Goal: Information Seeking & Learning: Learn about a topic

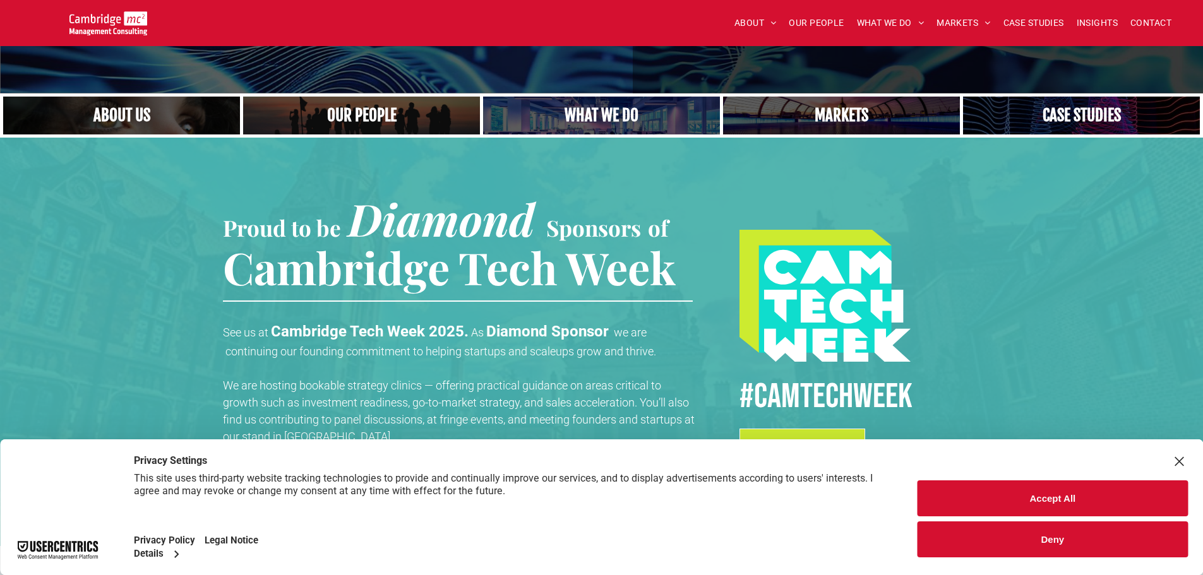
scroll to position [253, 0]
click at [1034, 496] on button "Accept All" at bounding box center [1052, 499] width 270 height 36
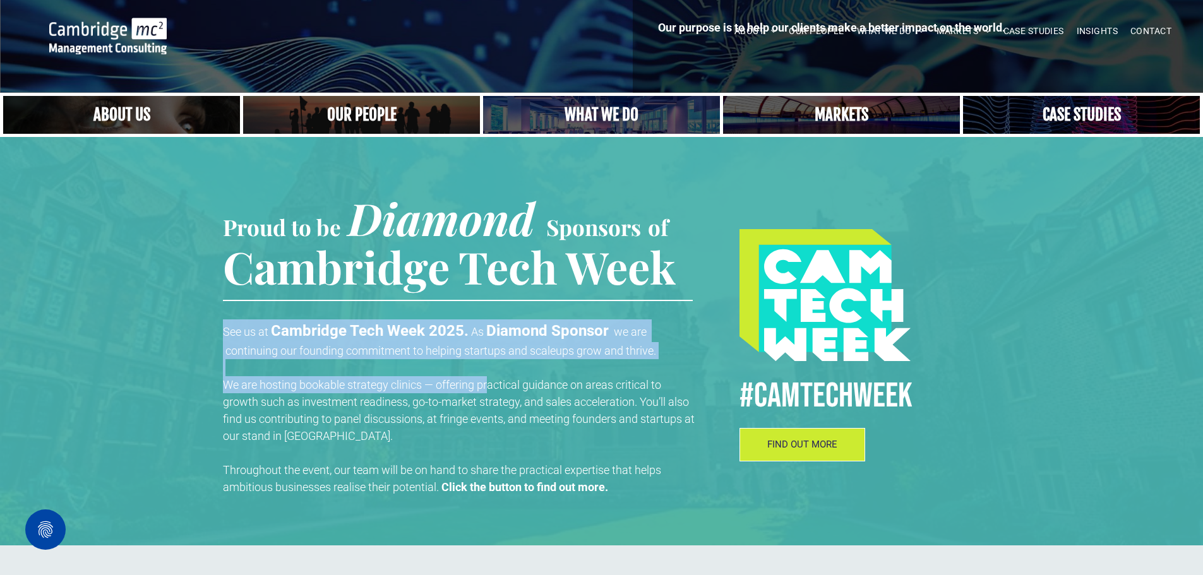
drag, startPoint x: 338, startPoint y: 307, endPoint x: 494, endPoint y: 391, distance: 176.9
click at [494, 391] on div "Proud to be Diamond Sponsors of Cambridge Tech Week See us at Cambridge Tech We…" at bounding box center [475, 319] width 505 height 365
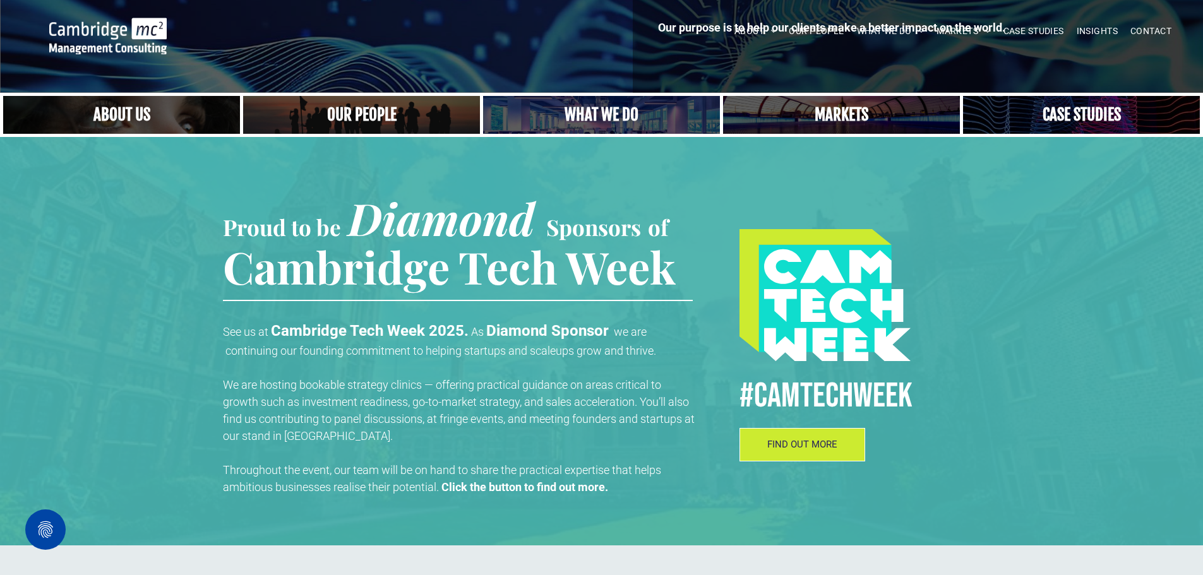
click at [507, 416] on span "We are hosting bookable strategy clinics — offering practical guidance on areas…" at bounding box center [459, 410] width 472 height 64
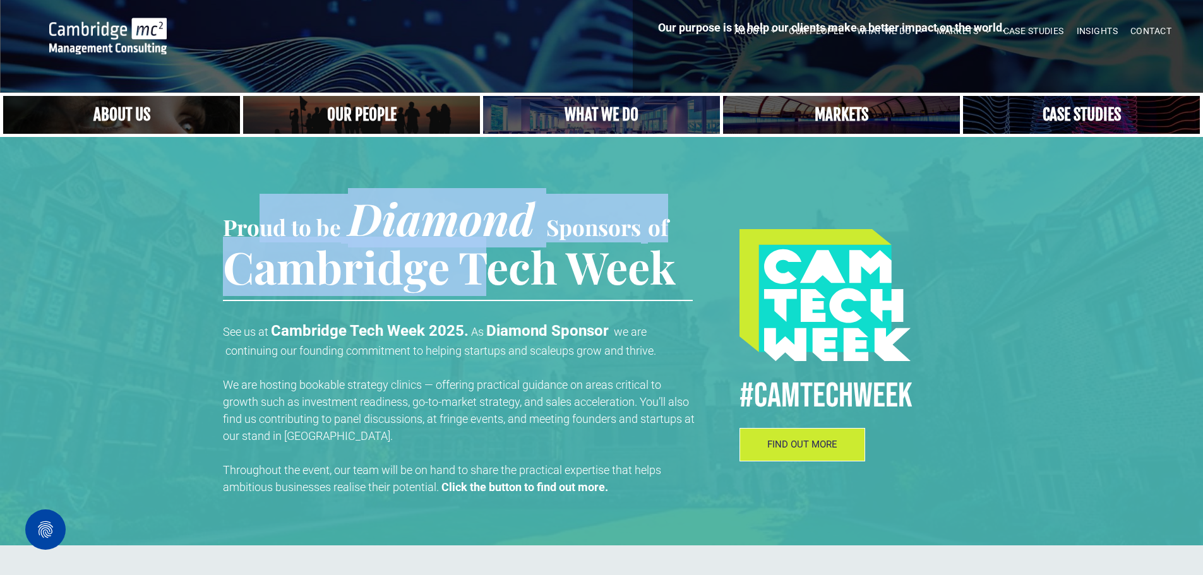
drag, startPoint x: 261, startPoint y: 224, endPoint x: 499, endPoint y: 259, distance: 240.6
click at [499, 259] on h1 "Proud to be Diamond Sponsors of Cambridge Tech Week" at bounding box center [458, 242] width 470 height 97
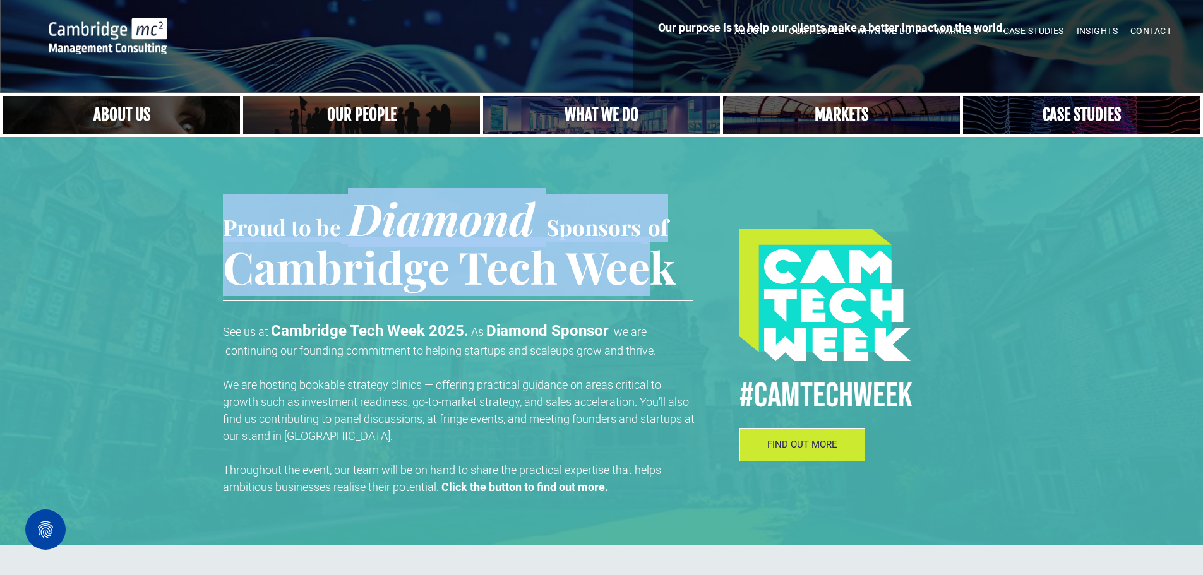
drag, startPoint x: 658, startPoint y: 278, endPoint x: 210, endPoint y: 231, distance: 450.1
click at [211, 232] on div "Proud to be Diamond Sponsors of Cambridge Tech Week See us at Cambridge Tech We…" at bounding box center [601, 341] width 1203 height 409
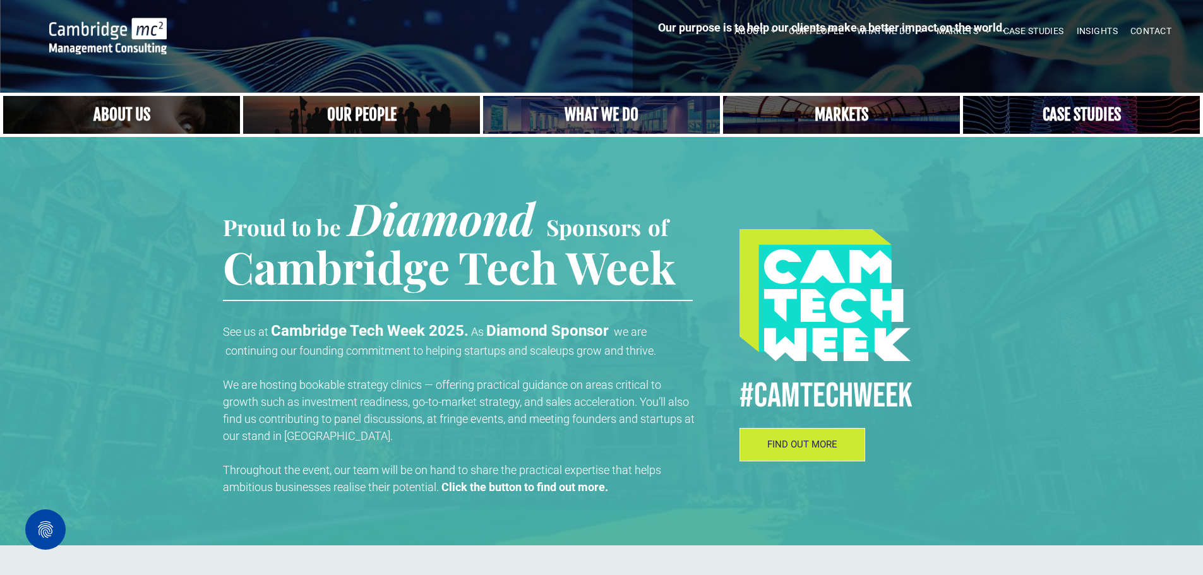
click at [363, 311] on div "Proud to be Diamond Sponsors of Cambridge Tech Week See us at Cambridge Tech We…" at bounding box center [475, 319] width 505 height 365
click at [569, 421] on span "We are hosting bookable strategy clinics — offering practical guidance on areas…" at bounding box center [459, 410] width 472 height 64
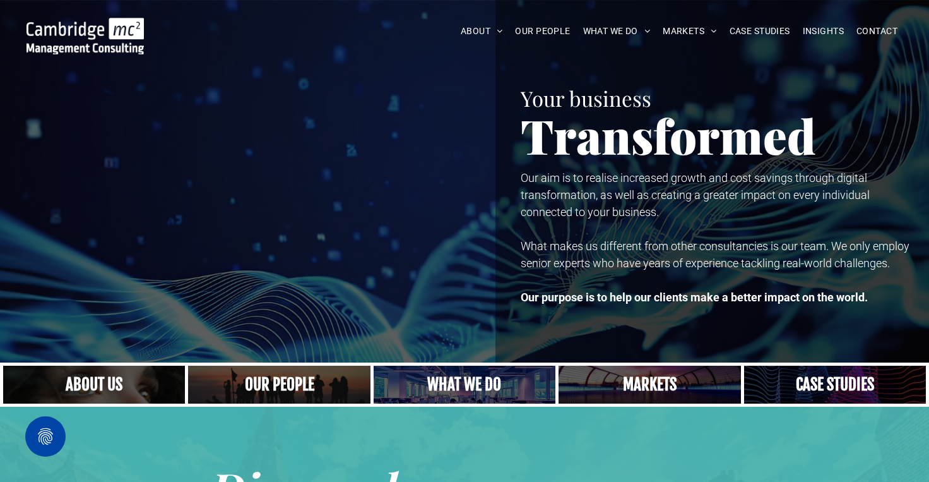
click at [460, 381] on link "A yoga teacher lifting his whole body off the ground in the peacock pose" at bounding box center [464, 384] width 193 height 40
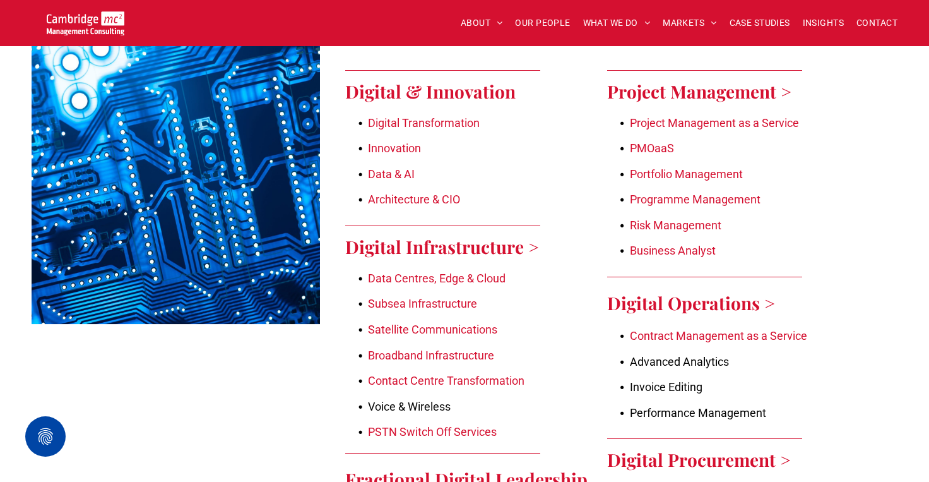
scroll to position [1263, 0]
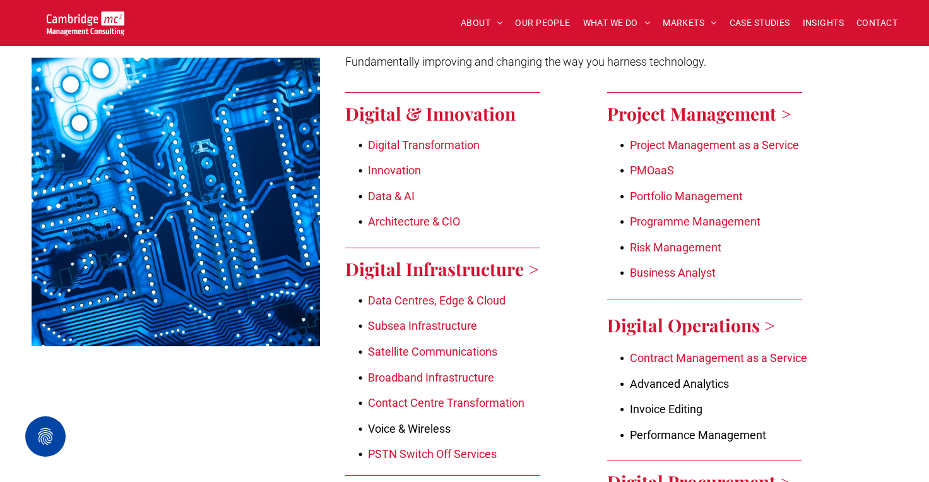
click at [432, 396] on link "Contact Centre Transformation" at bounding box center [446, 402] width 157 height 13
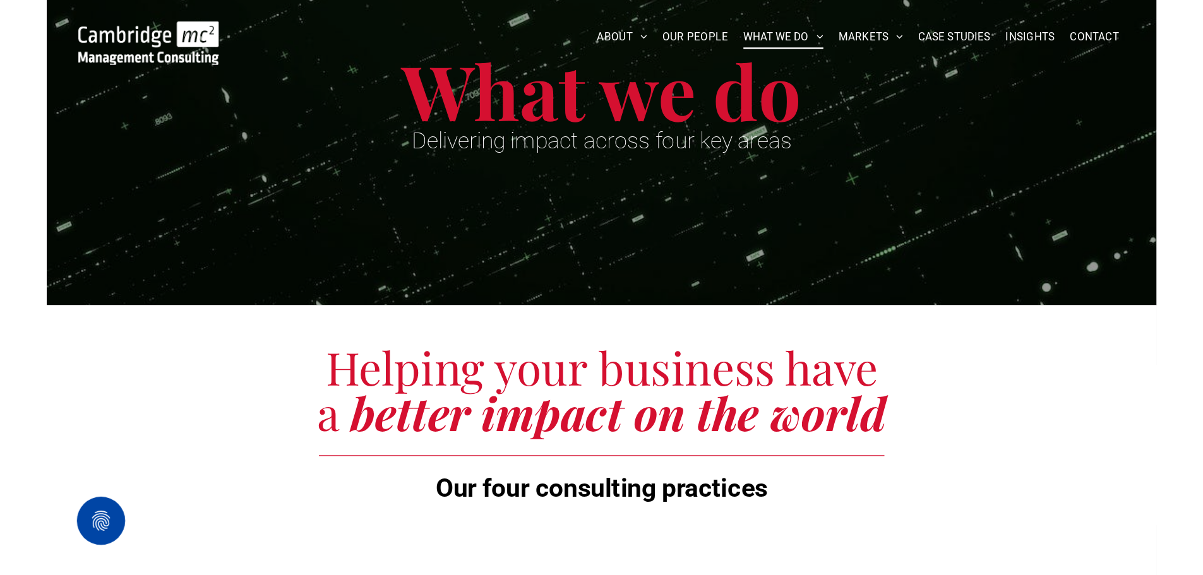
scroll to position [0, 0]
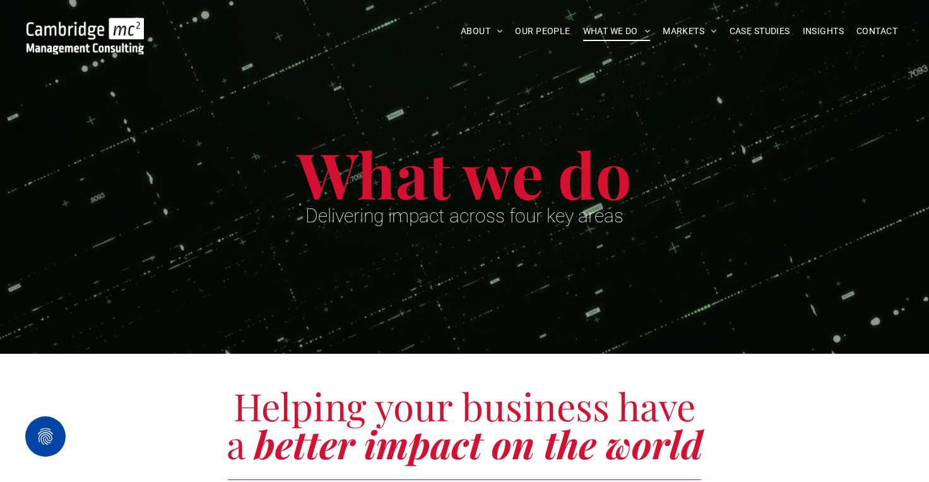
click at [463, 383] on span "Helping your business have a" at bounding box center [462, 424] width 470 height 88
click at [434, 397] on span "Helping your business have a" at bounding box center [462, 424] width 470 height 88
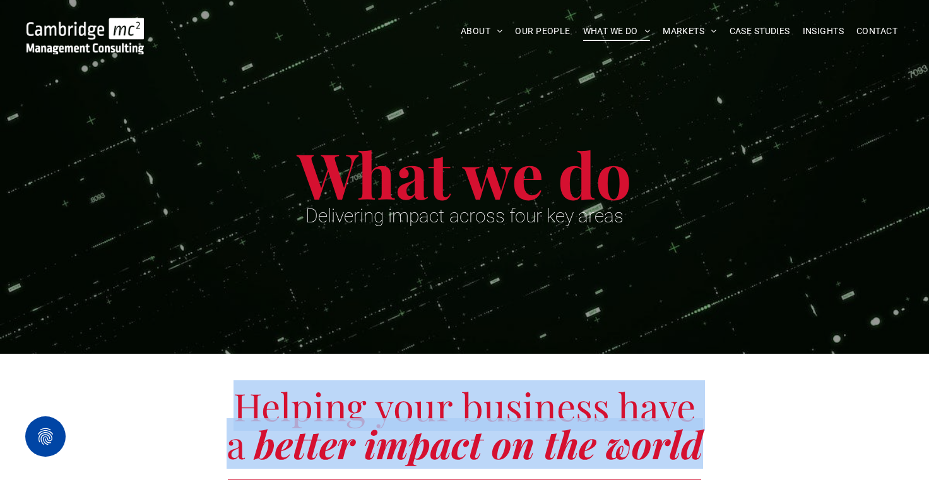
drag, startPoint x: 434, startPoint y: 397, endPoint x: 436, endPoint y: 345, distance: 51.2
click at [434, 397] on span "Helping your business have a" at bounding box center [462, 424] width 470 height 88
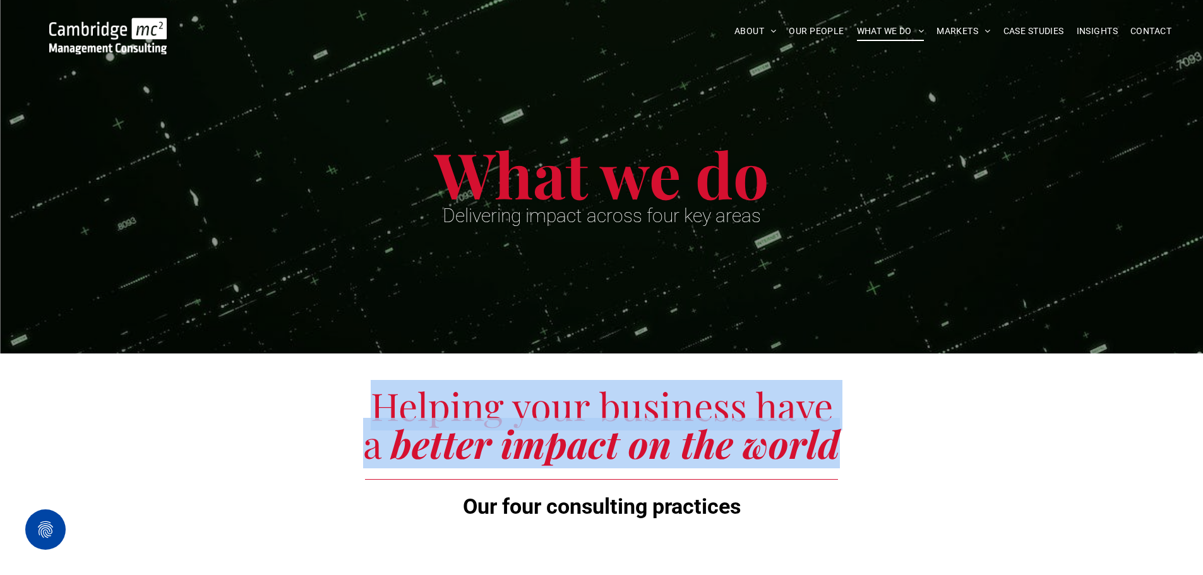
click at [562, 376] on div "Helping your business have a better impact on the world Our four consulting pra…" at bounding box center [601, 459] width 1203 height 210
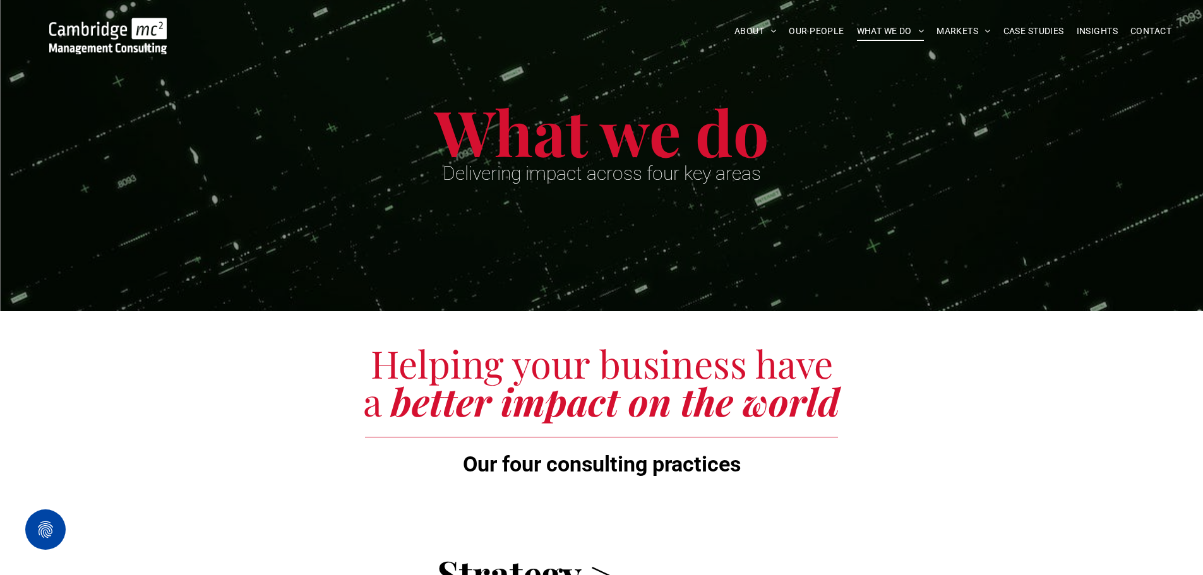
scroll to position [63, 0]
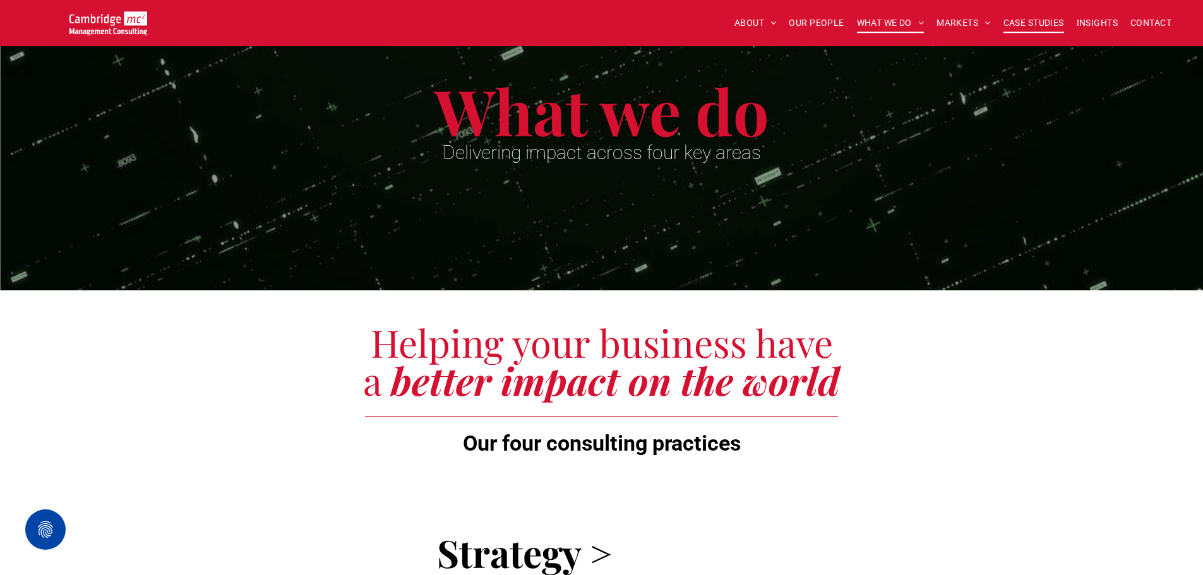
click at [929, 21] on span "CASE STUDIES" at bounding box center [1033, 23] width 61 height 20
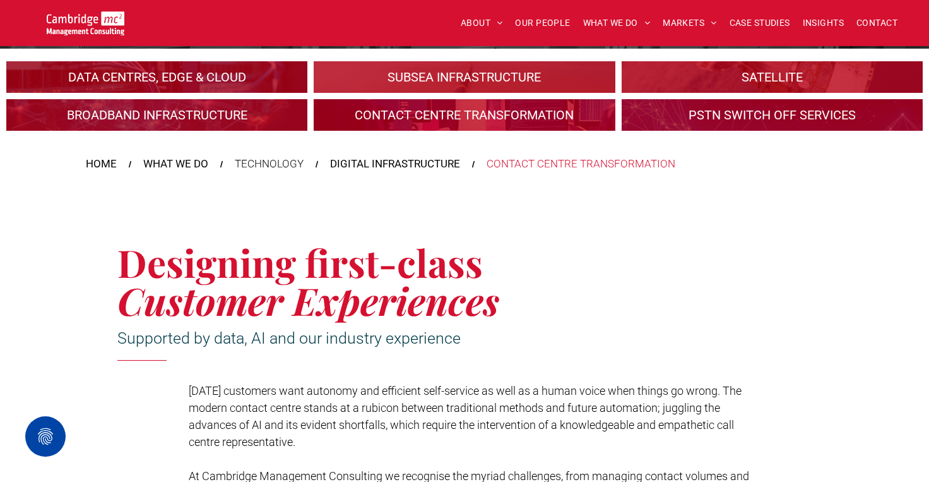
scroll to position [189, 0]
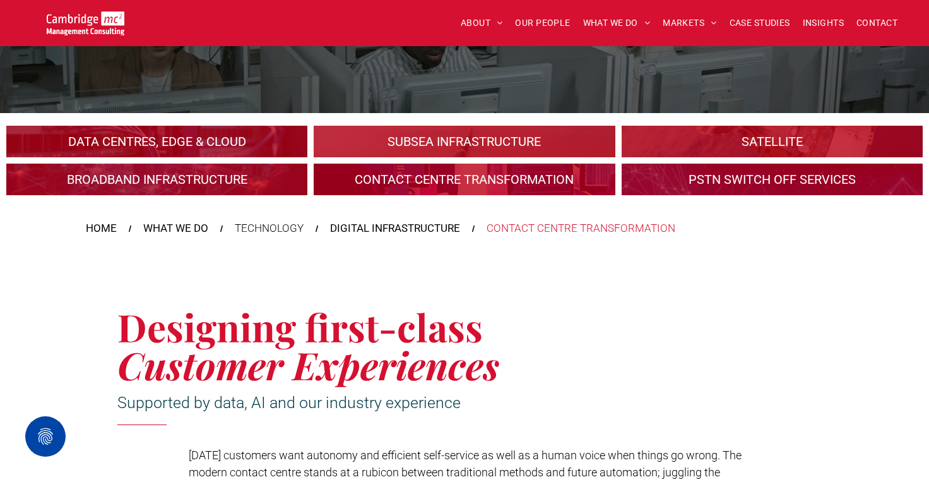
click at [407, 176] on link at bounding box center [465, 179] width 320 height 33
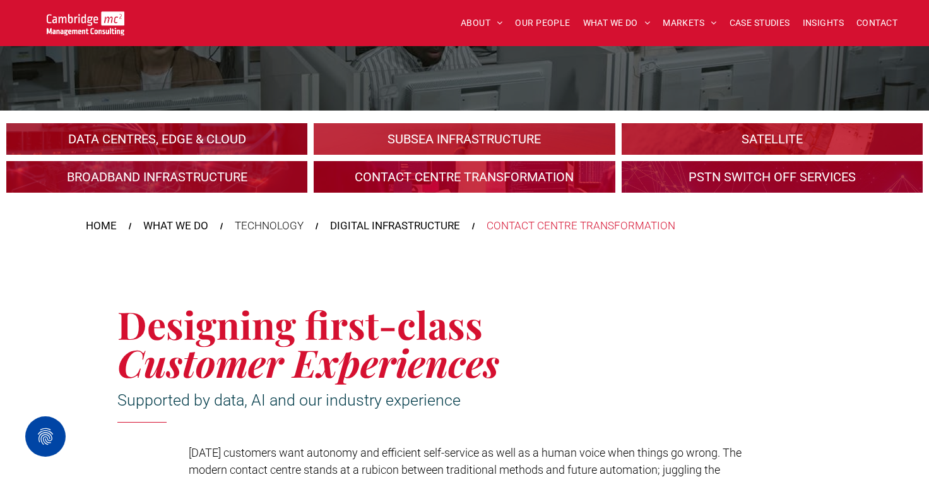
scroll to position [189, 0]
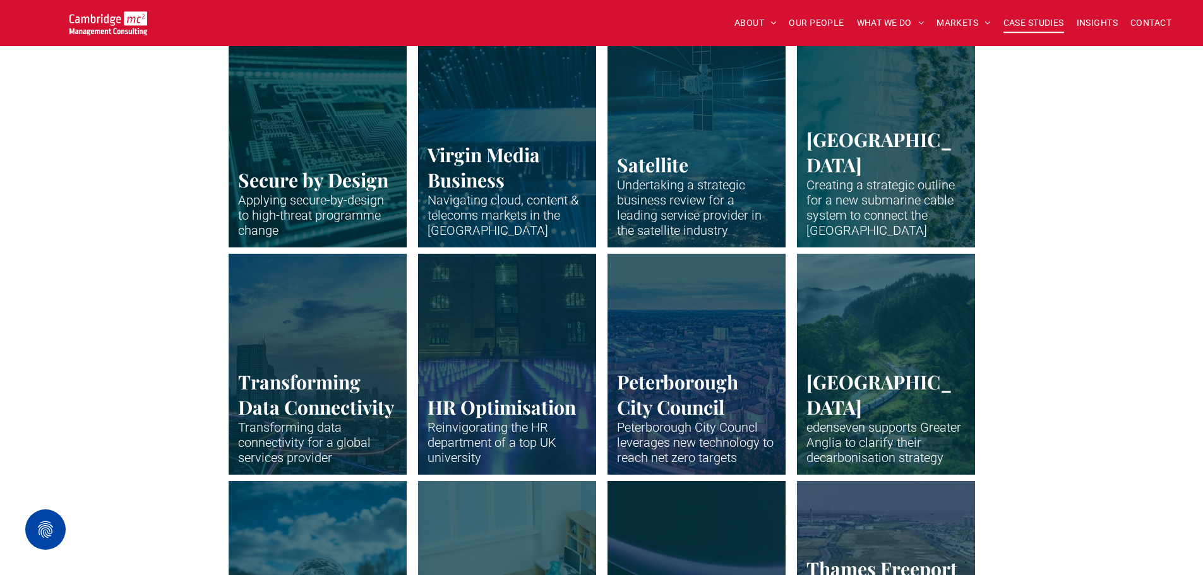
scroll to position [1768, 0]
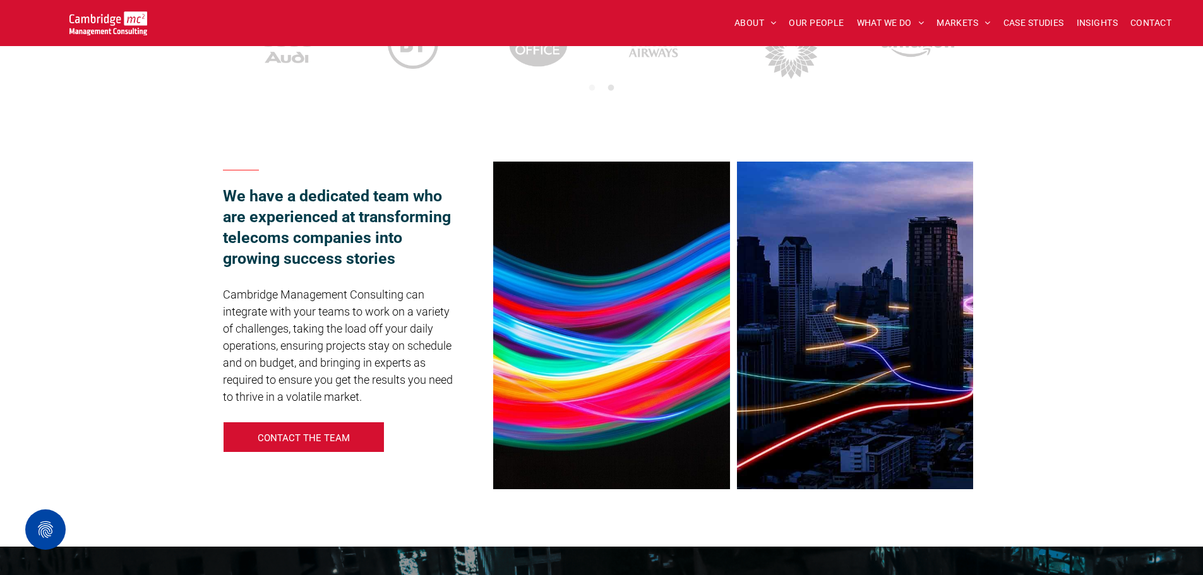
scroll to position [821, 0]
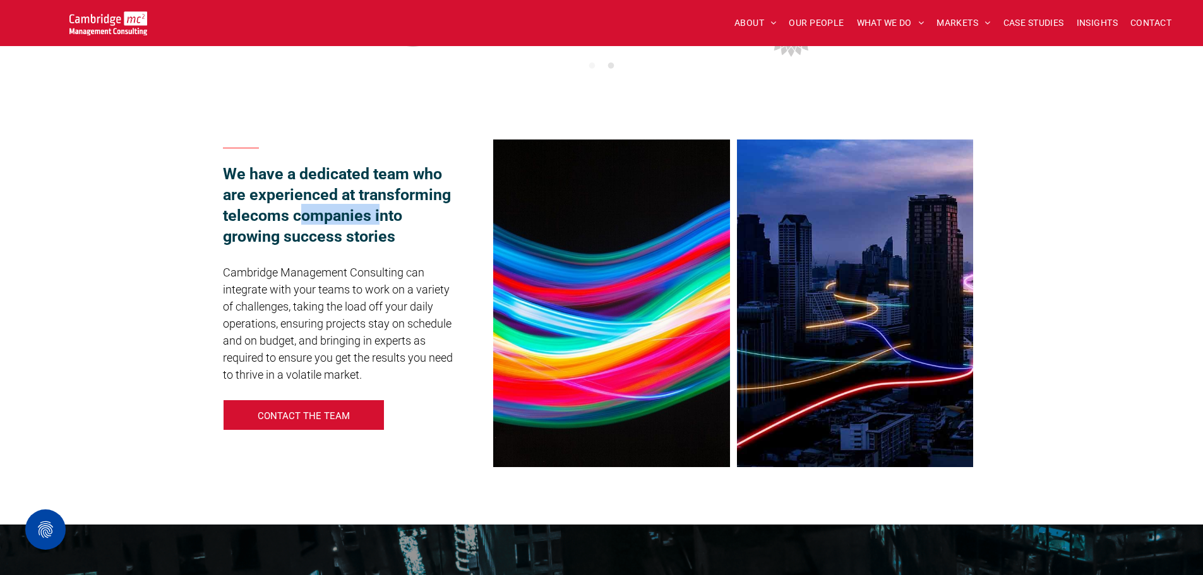
drag, startPoint x: 299, startPoint y: 215, endPoint x: 378, endPoint y: 215, distance: 78.9
click at [378, 215] on span "We have a dedicated team who are experienced at transforming telecoms companies…" at bounding box center [337, 205] width 228 height 81
click at [361, 254] on div "We have a dedicated team who are experienced at transforming telecoms companies…" at bounding box center [349, 304] width 253 height 342
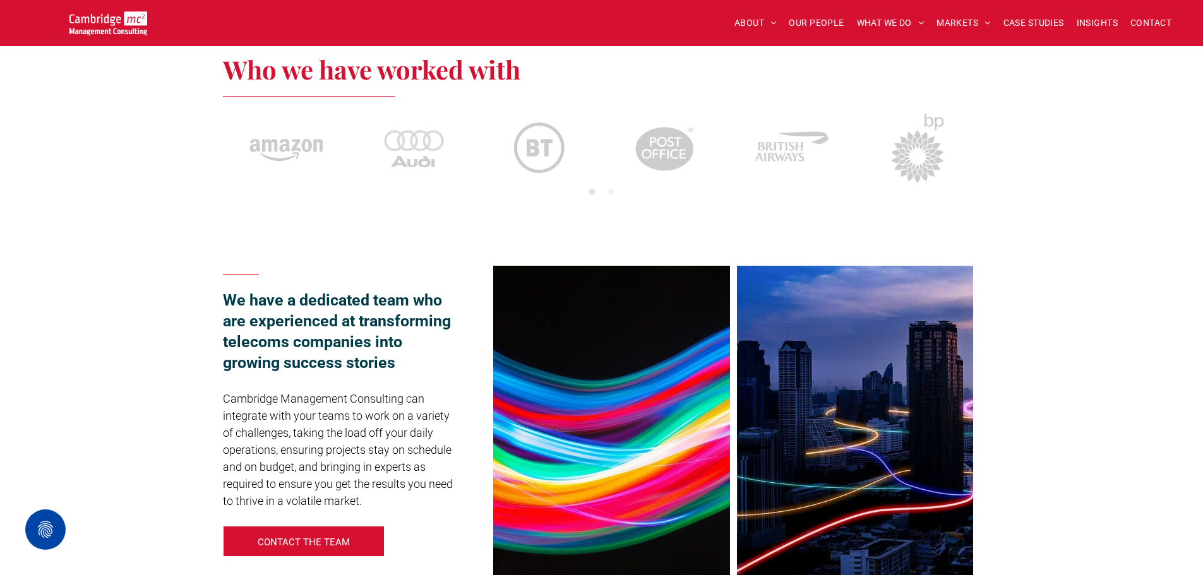
scroll to position [758, 0]
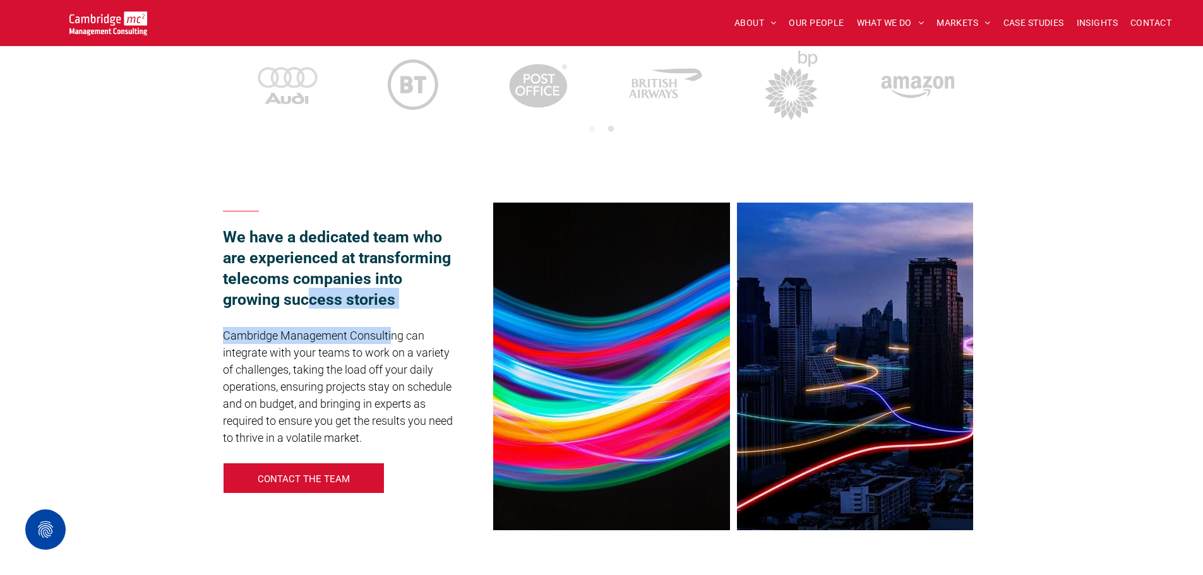
drag, startPoint x: 311, startPoint y: 293, endPoint x: 391, endPoint y: 323, distance: 84.9
click at [391, 314] on div "We have a dedicated team who are experienced at transforming telecoms companies…" at bounding box center [349, 367] width 253 height 342
click at [322, 401] on span "Cambridge Management Consulting can integrate with your teams to work on a vari…" at bounding box center [338, 387] width 230 height 116
drag, startPoint x: 299, startPoint y: 407, endPoint x: 306, endPoint y: 402, distance: 8.6
click at [304, 405] on span "Cambridge Management Consulting can integrate with your teams to work on a vari…" at bounding box center [338, 387] width 230 height 116
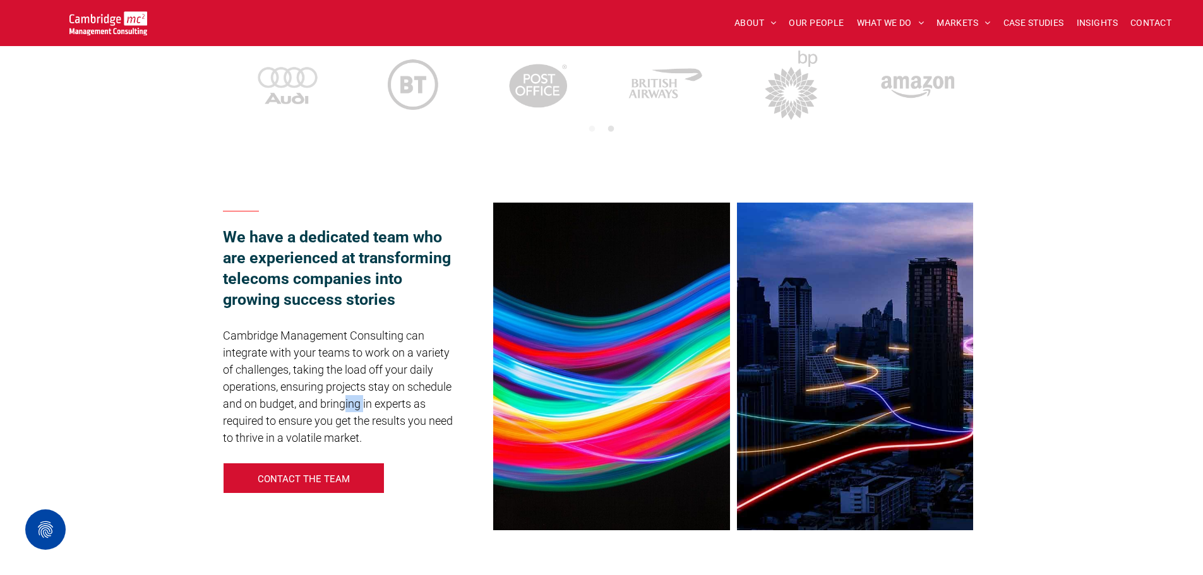
click at [380, 405] on span "Cambridge Management Consulting can integrate with your teams to work on a vari…" at bounding box center [338, 387] width 230 height 116
